Goal: Task Accomplishment & Management: Complete application form

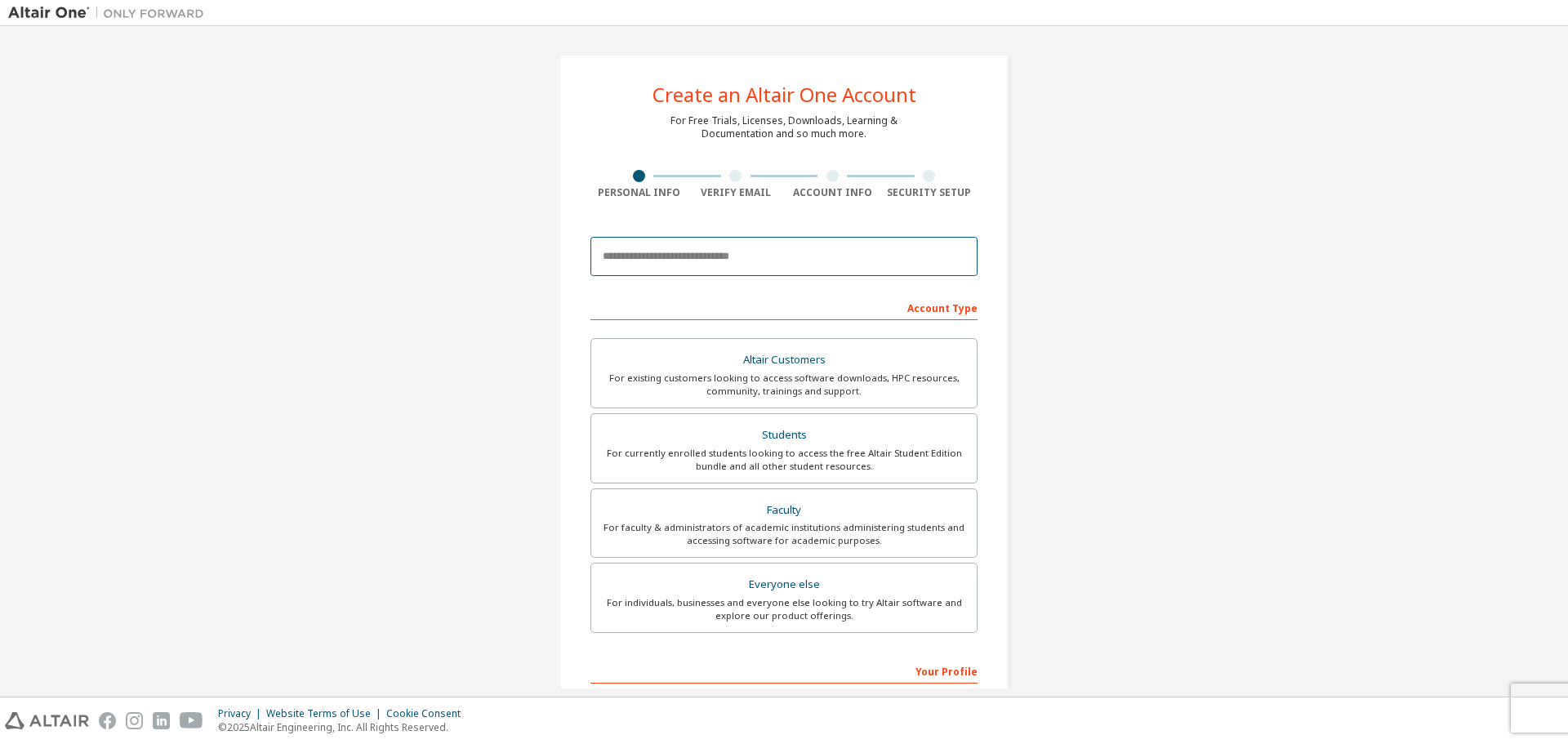
drag, startPoint x: 704, startPoint y: 248, endPoint x: 707, endPoint y: 233, distance: 15.3
click at [706, 238] on input "email" at bounding box center [784, 256] width 387 height 39
type input "**********"
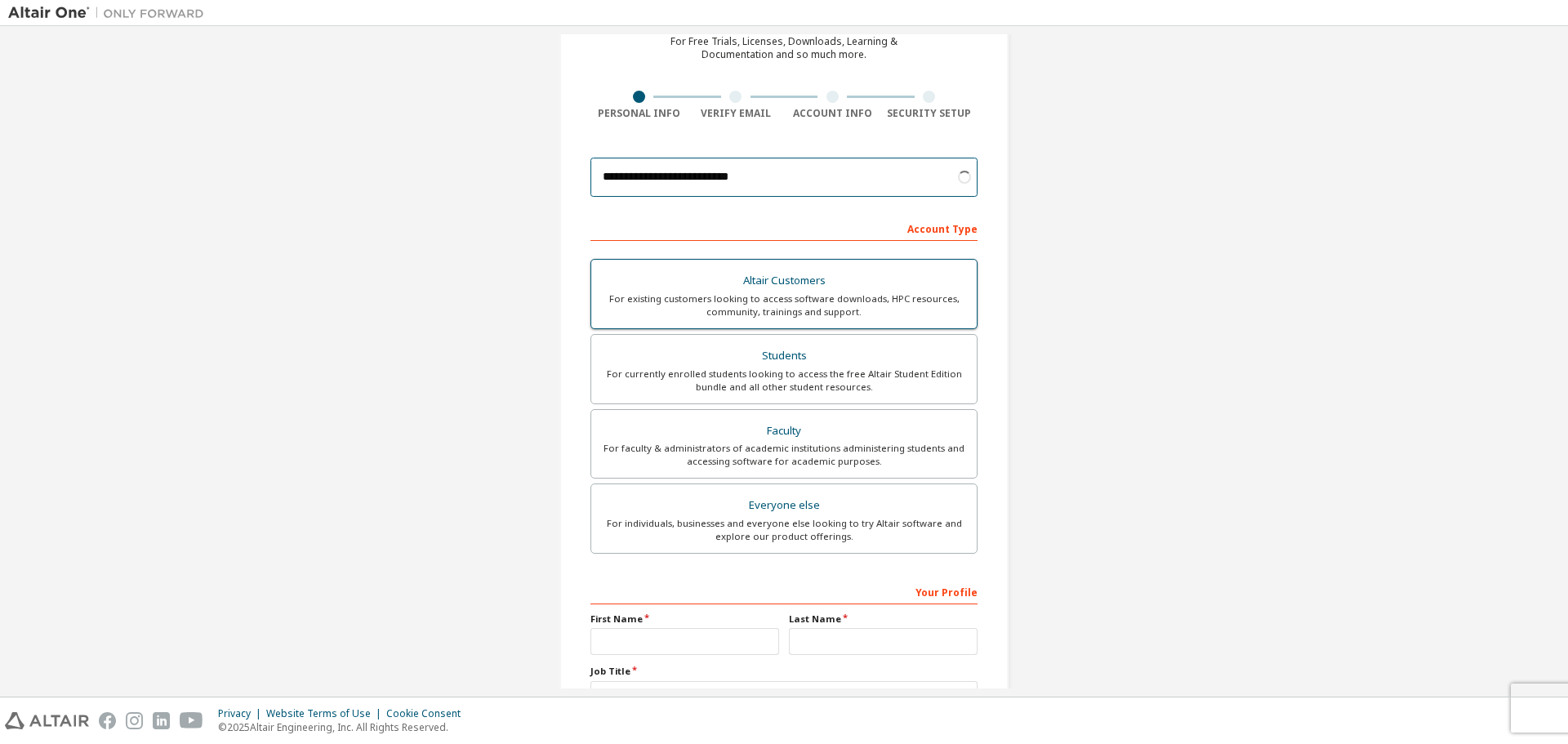
scroll to position [82, 0]
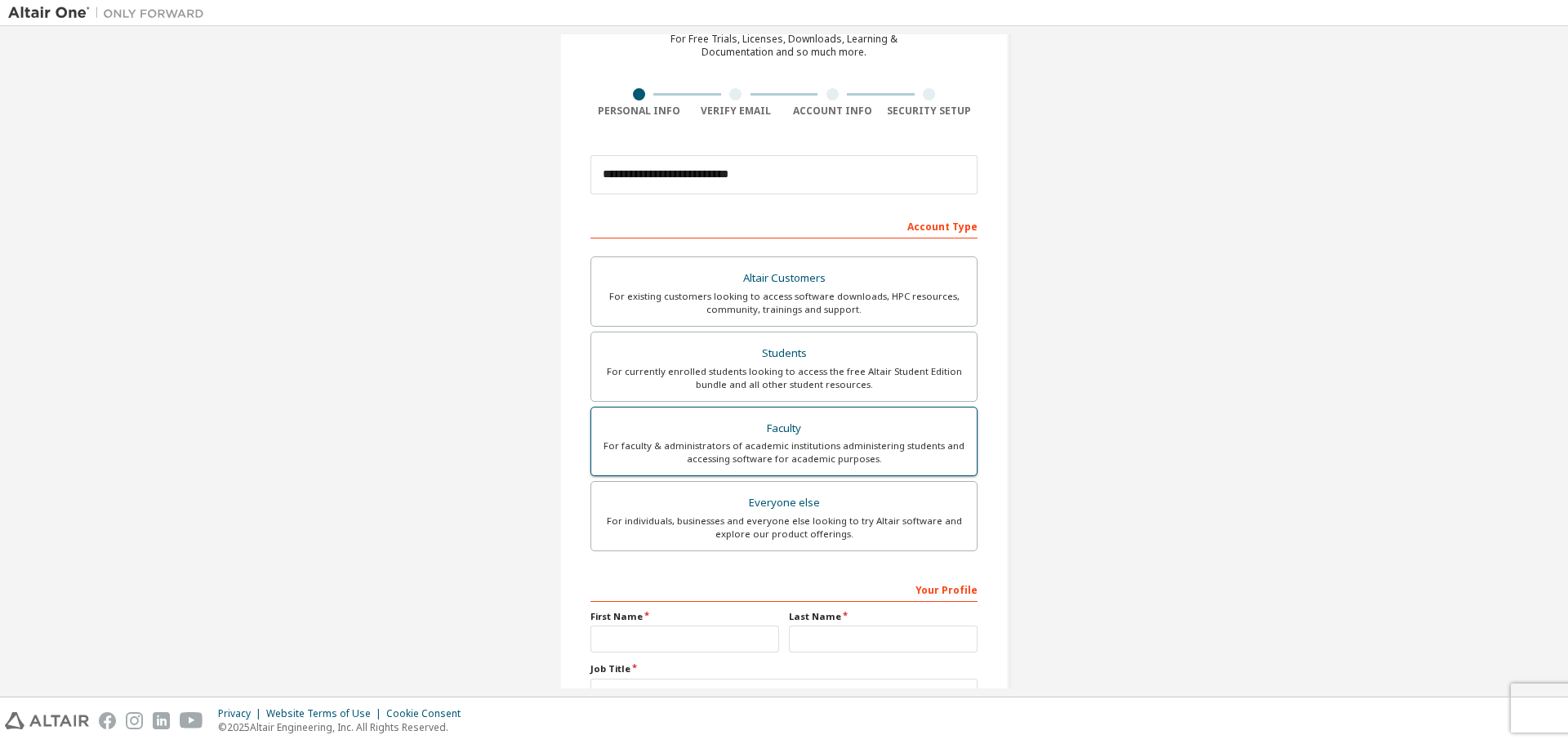
click at [796, 457] on div "For faculty & administrators of academic institutions administering students an…" at bounding box center [784, 452] width 366 height 27
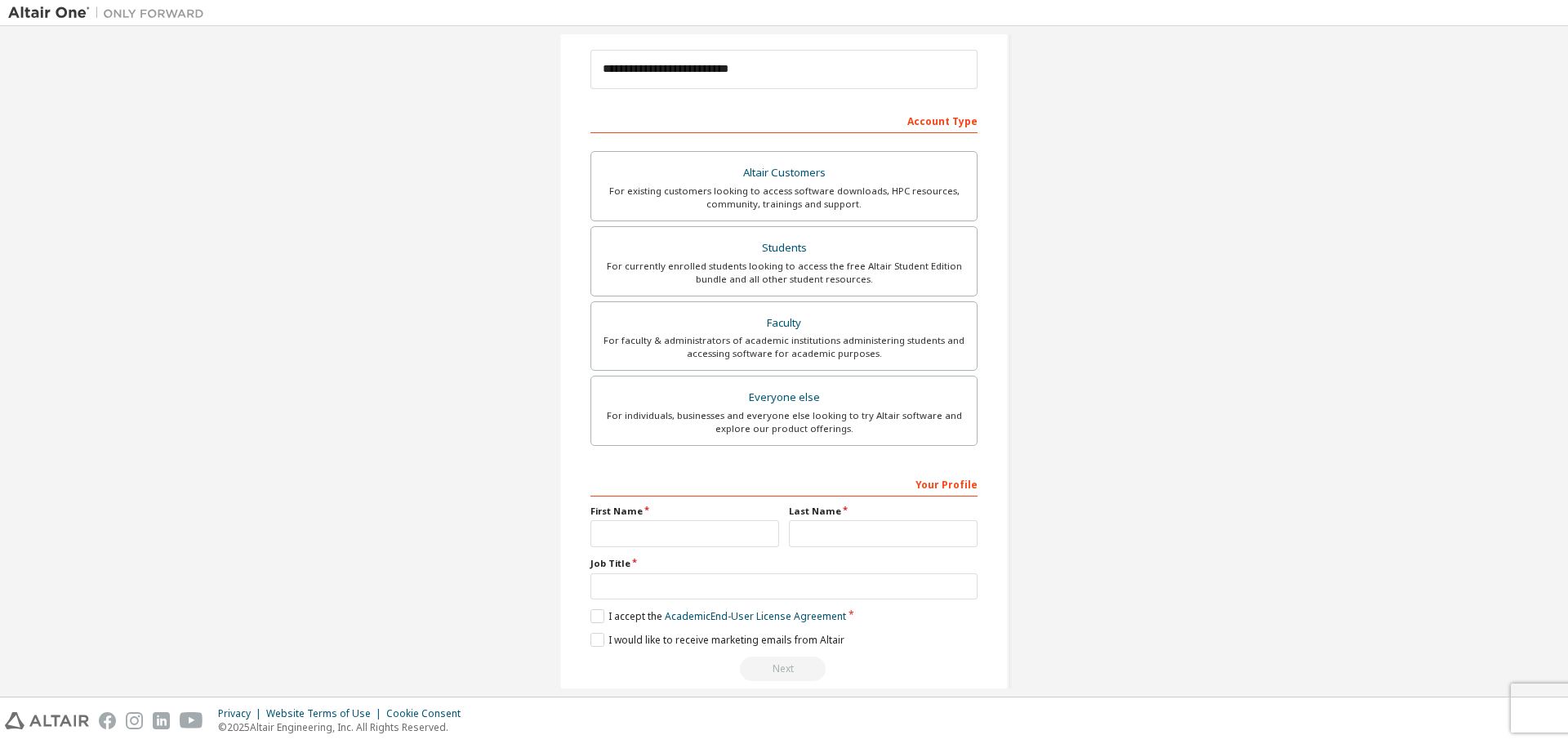
scroll to position [210, 0]
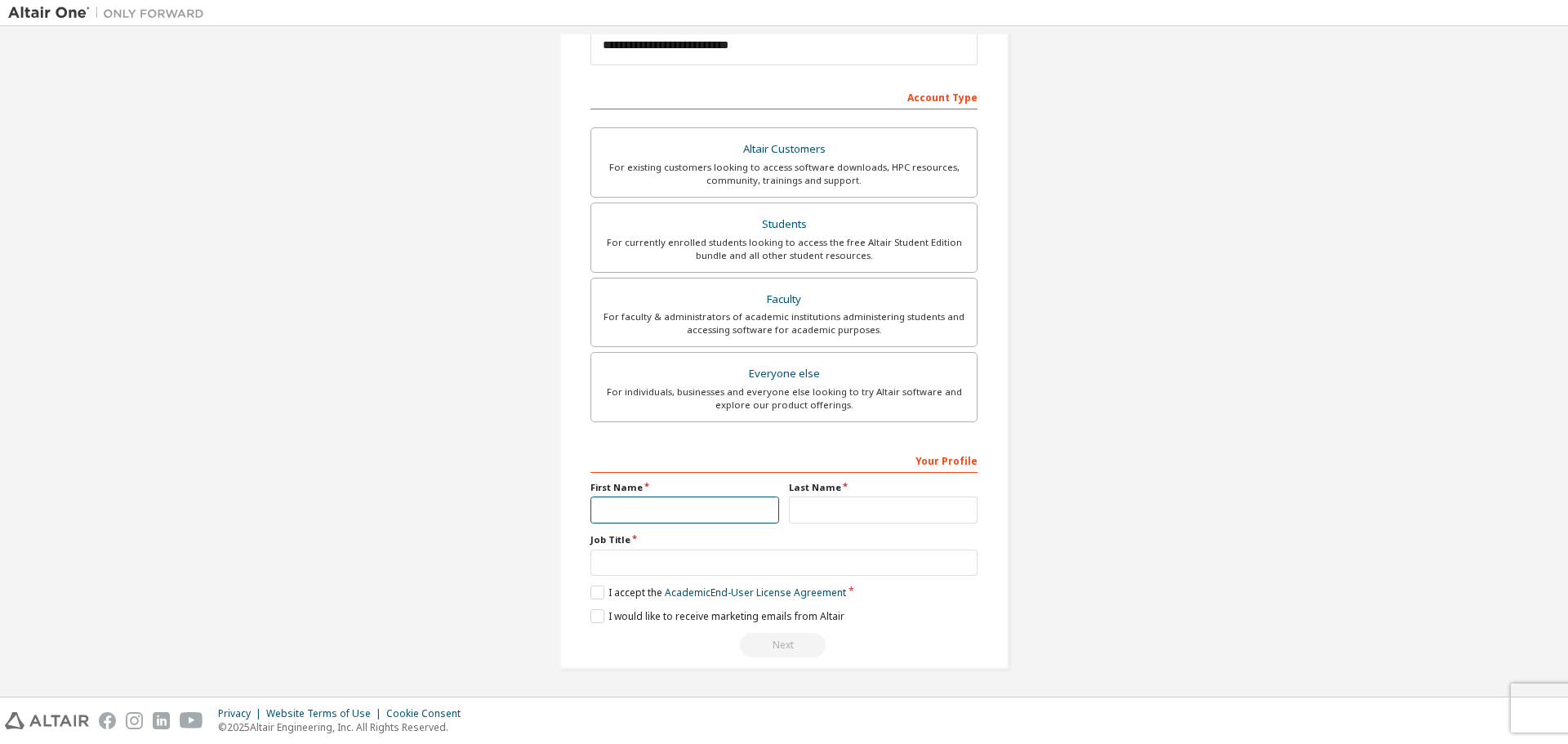
click at [601, 505] on input "text" at bounding box center [685, 510] width 189 height 27
type input "****"
drag, startPoint x: 790, startPoint y: 514, endPoint x: 812, endPoint y: 534, distance: 29.7
click at [791, 515] on input "text" at bounding box center [883, 510] width 189 height 27
type input "*****"
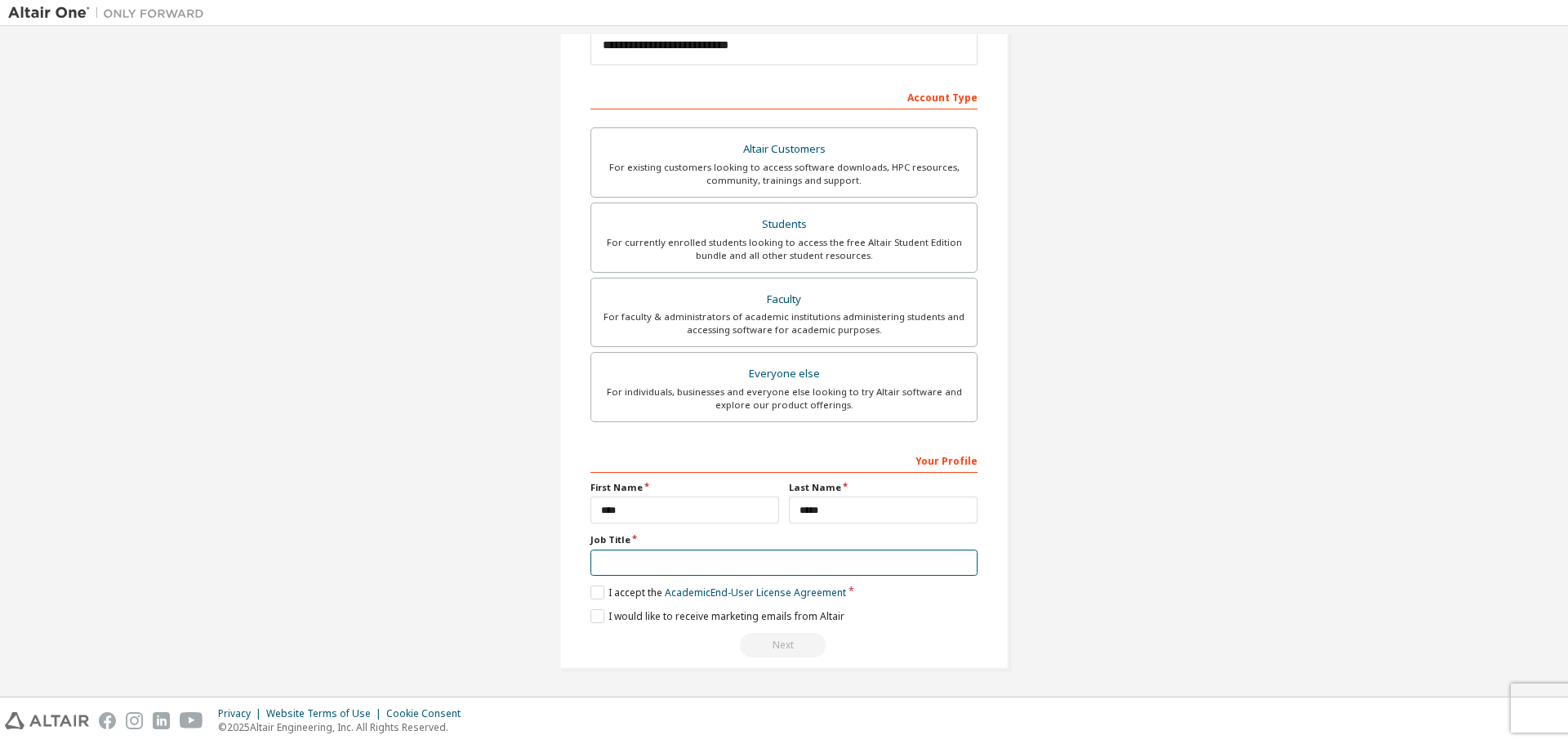
click at [643, 554] on input "text" at bounding box center [784, 563] width 387 height 27
type input "**"
click at [593, 587] on label "I accept the Academic End-User License Agreement" at bounding box center [719, 592] width 255 height 14
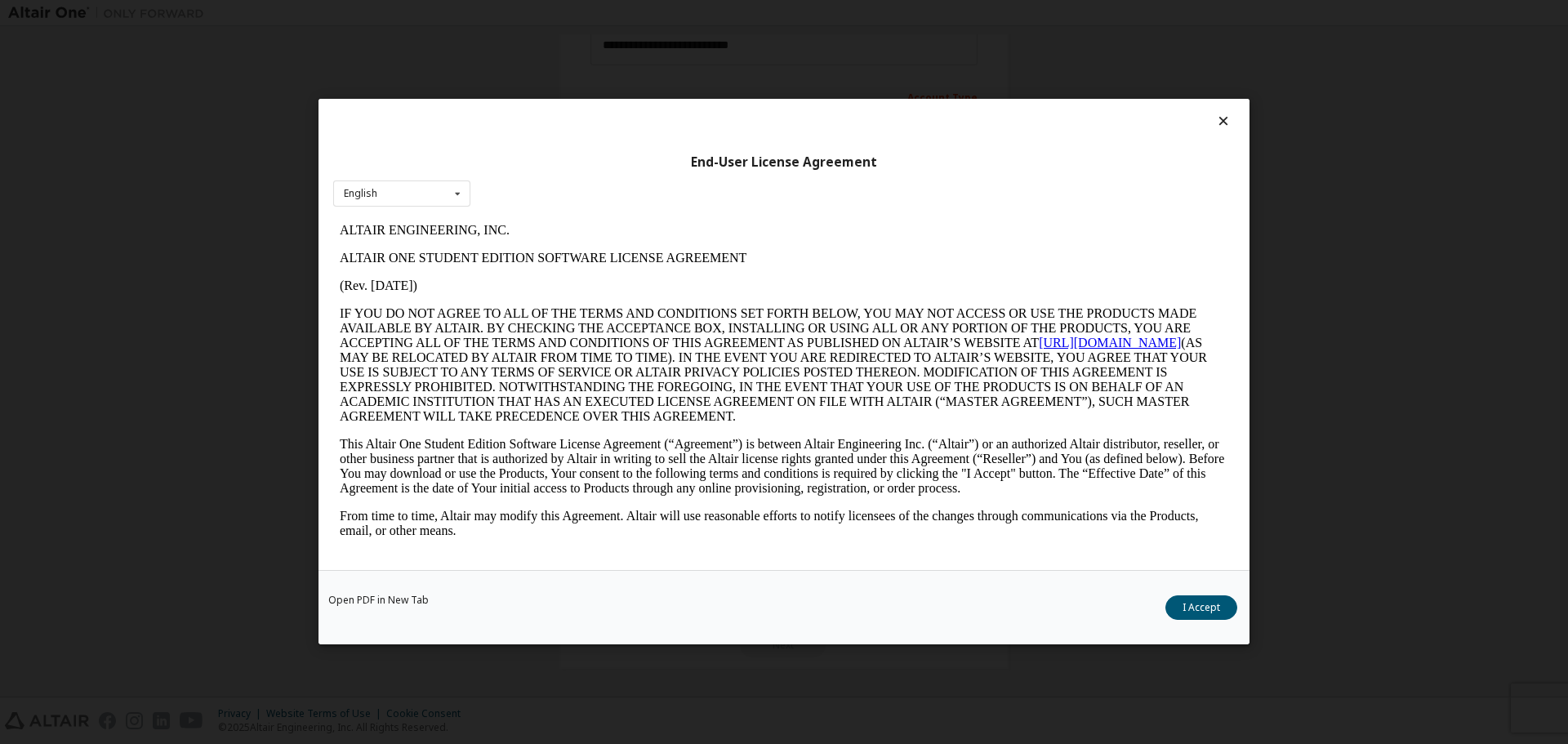
scroll to position [0, 0]
click at [1201, 614] on button "I Accept" at bounding box center [1201, 608] width 72 height 25
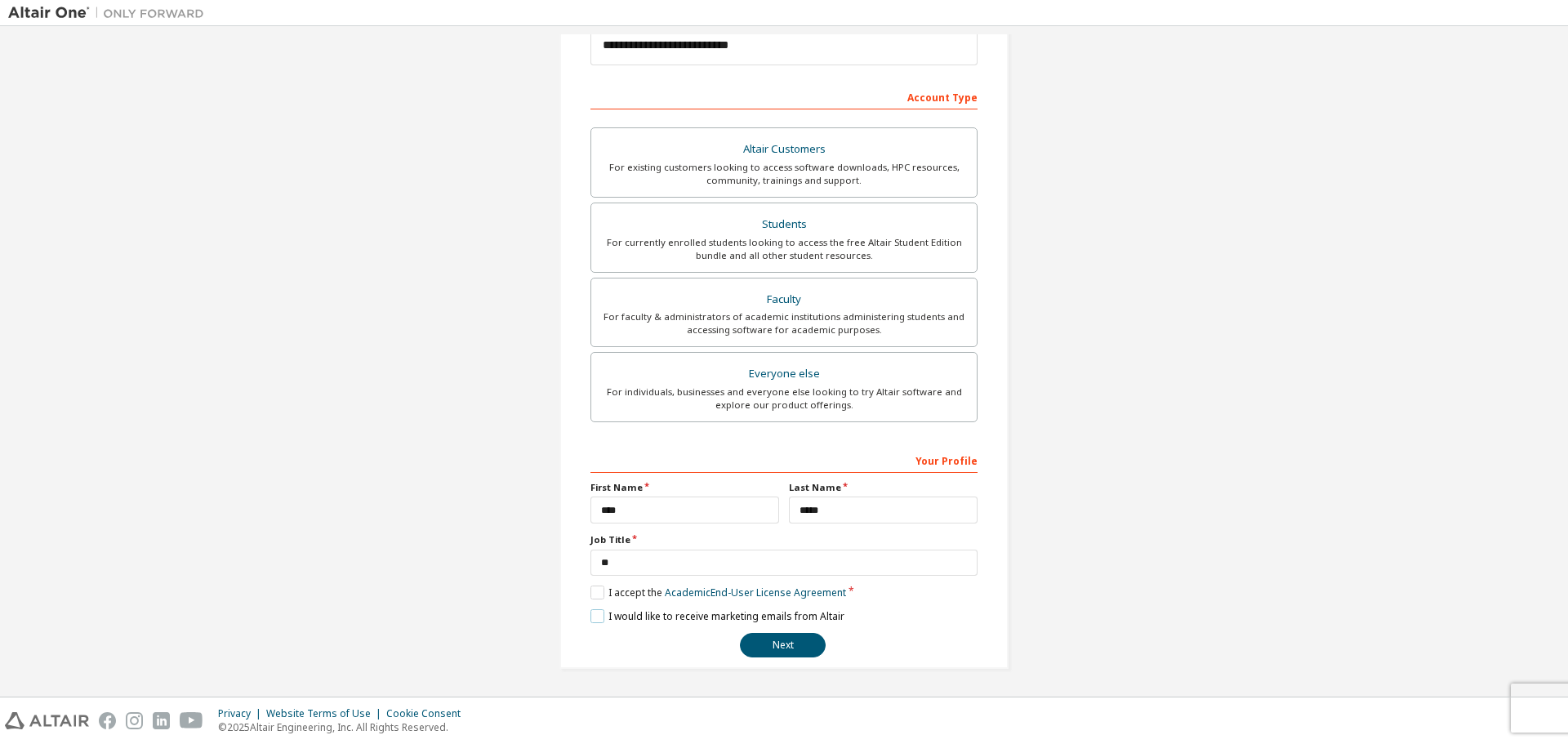
click at [600, 621] on label "I would like to receive marketing emails from Altair" at bounding box center [718, 616] width 254 height 14
drag, startPoint x: 756, startPoint y: 642, endPoint x: 764, endPoint y: 638, distance: 8.9
click at [757, 642] on button "Next" at bounding box center [782, 645] width 85 height 25
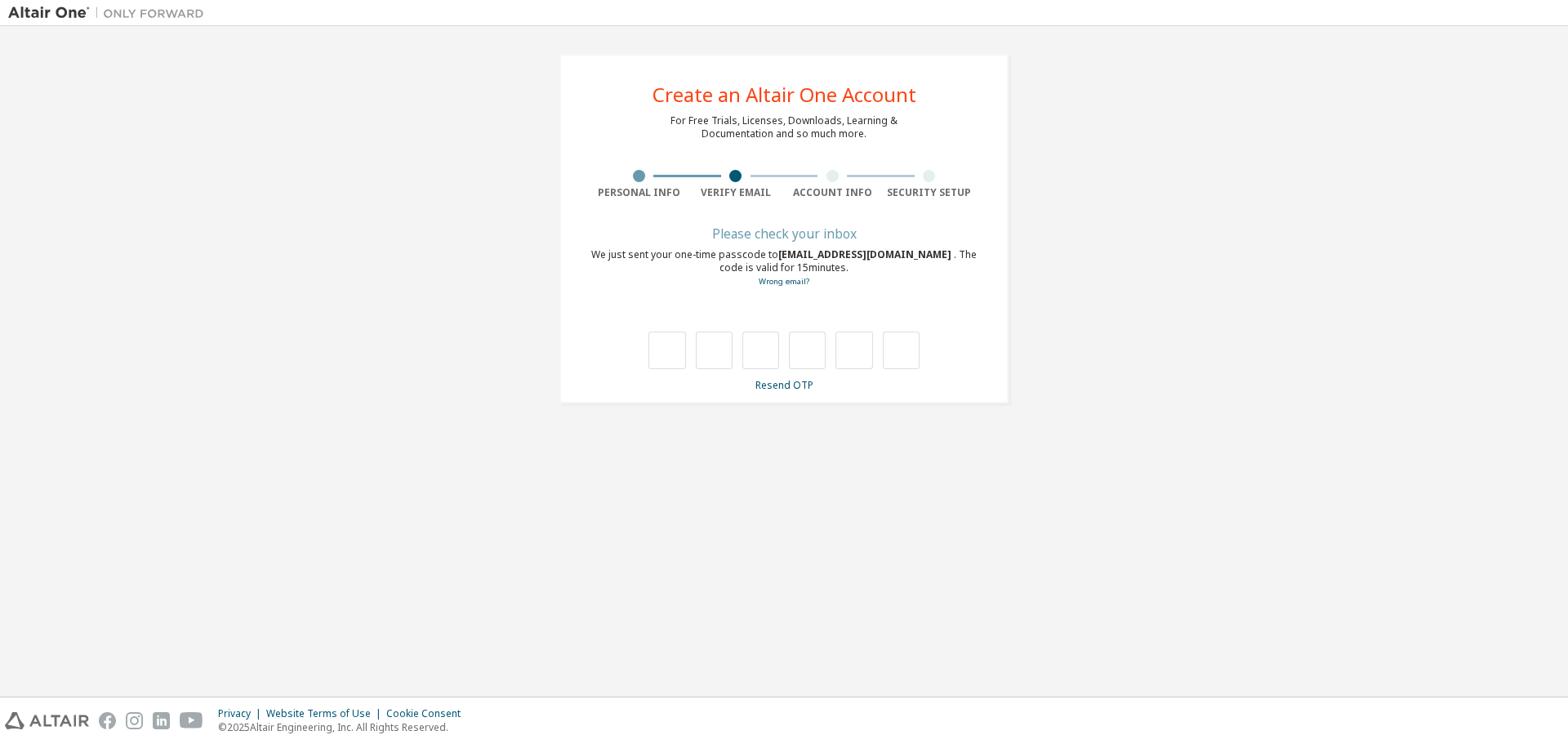
type input "*"
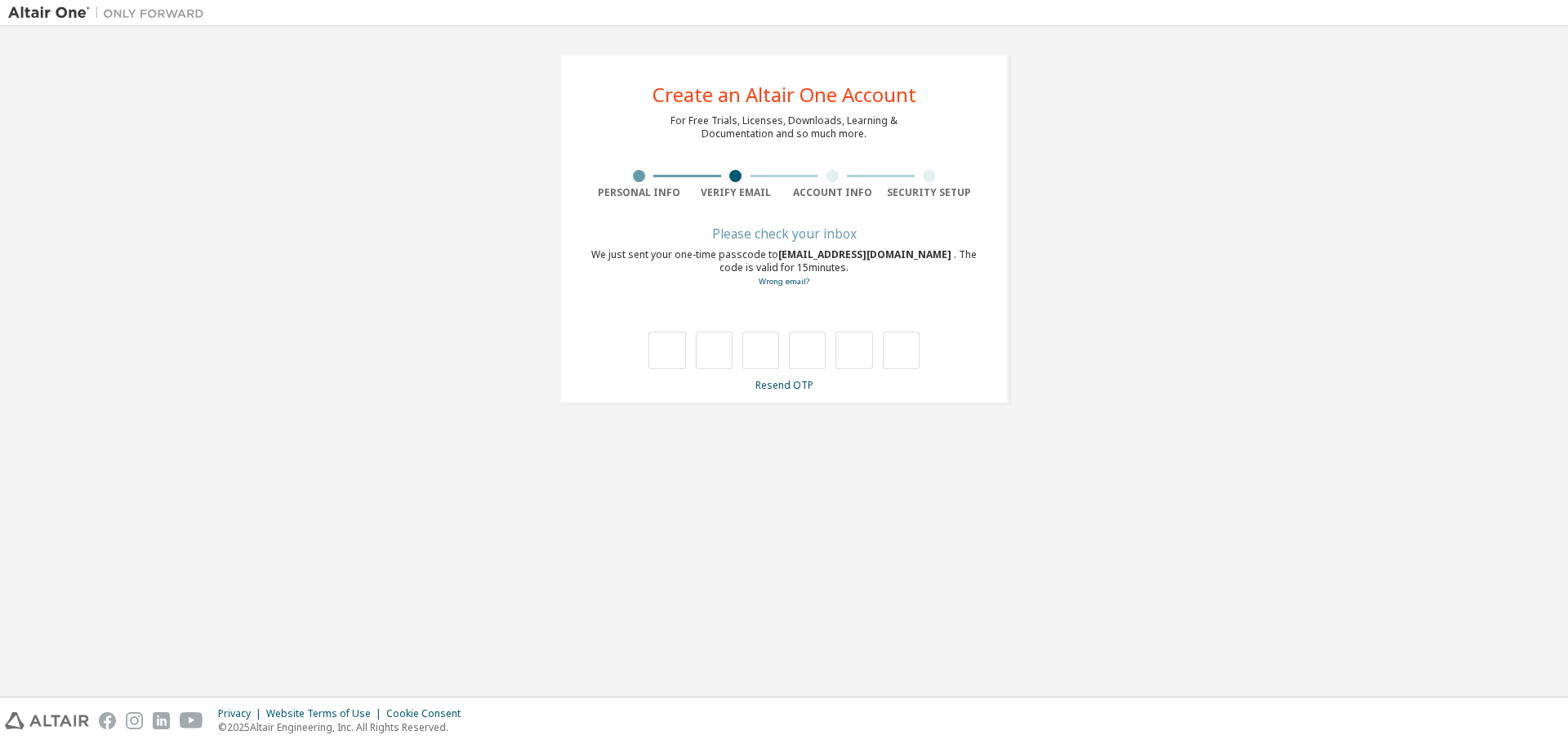
type input "*"
